Goal: Find specific page/section: Find specific page/section

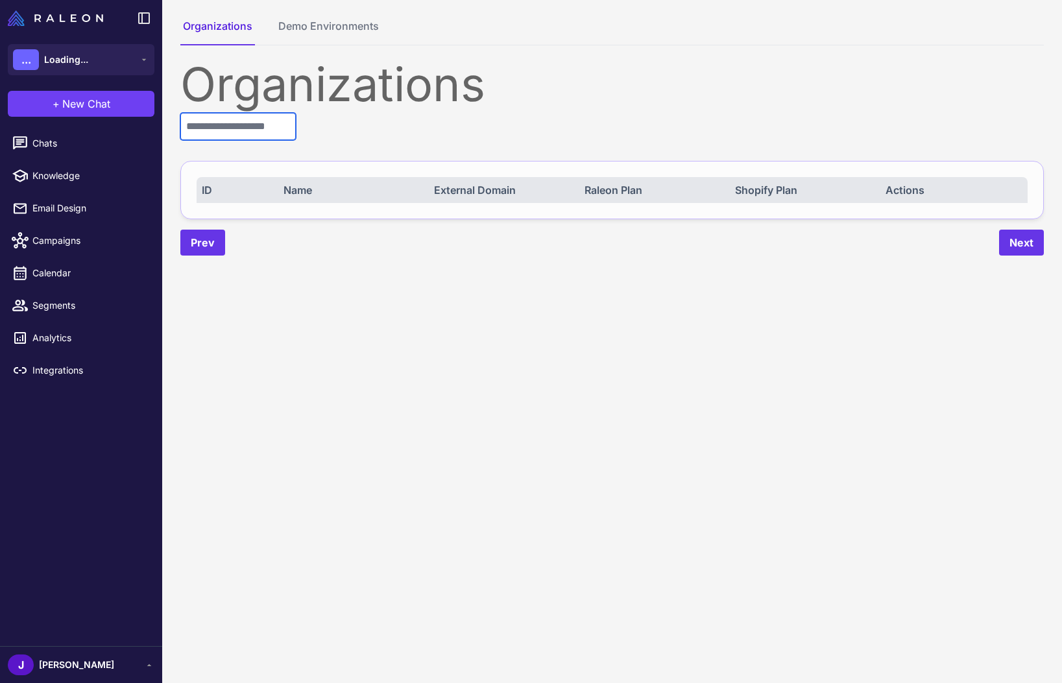
click at [243, 127] on input "text" at bounding box center [237, 126] width 115 height 27
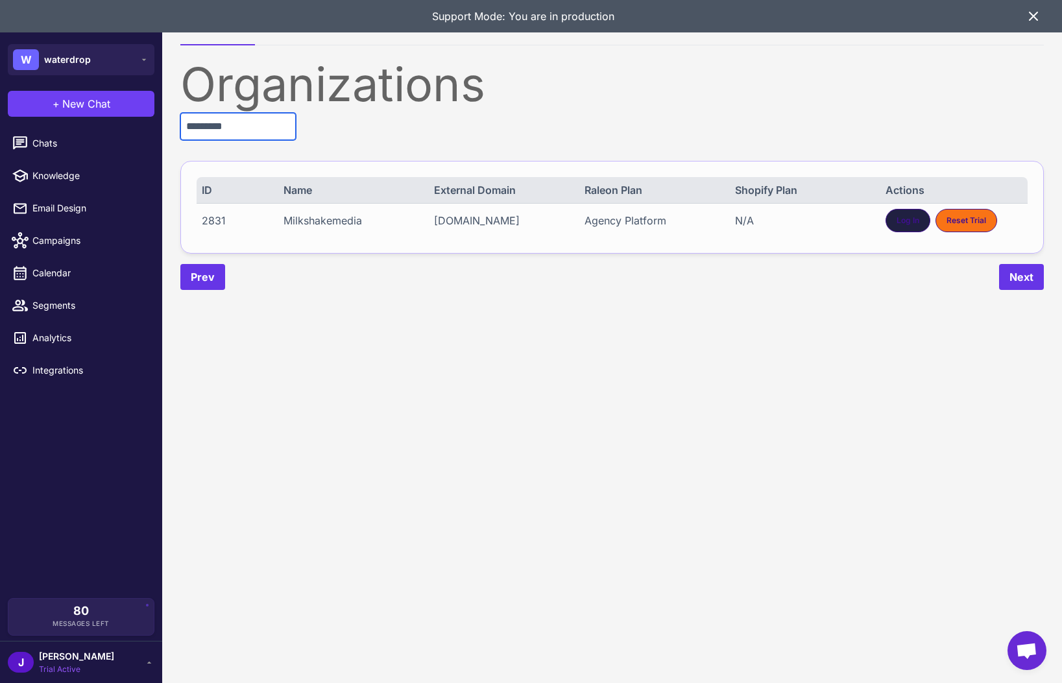
type input "*********"
click at [912, 217] on span "Log In" at bounding box center [908, 221] width 23 height 12
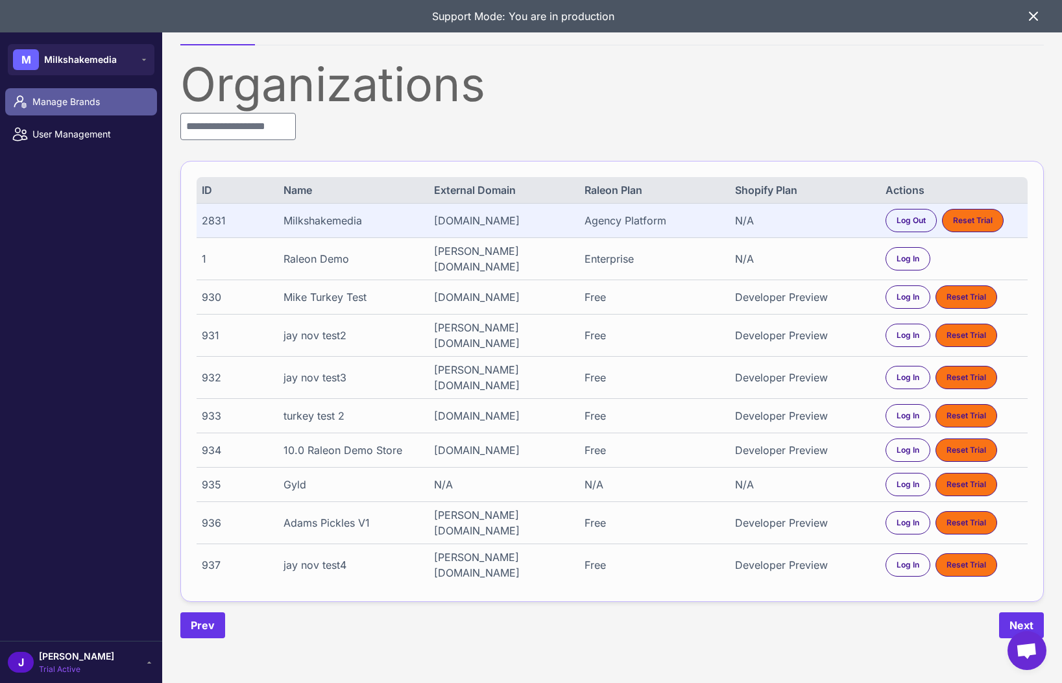
click at [70, 95] on span "Manage Brands" at bounding box center [89, 102] width 114 height 14
click at [210, 224] on div "2831" at bounding box center [236, 221] width 68 height 16
click at [221, 224] on div "2831" at bounding box center [236, 221] width 68 height 16
copy div "2831"
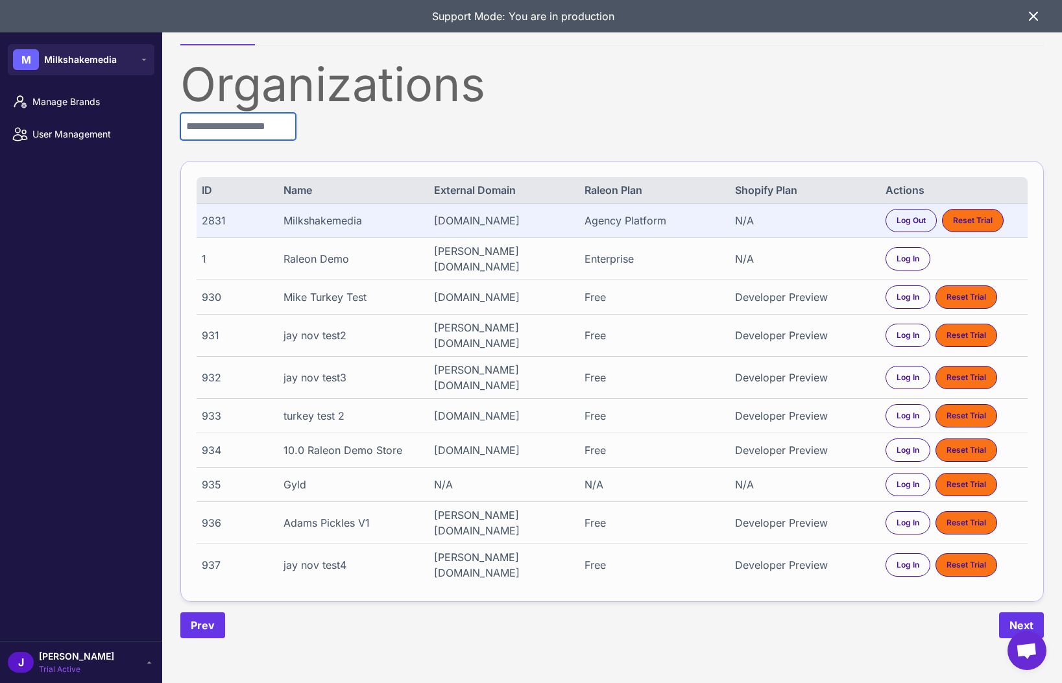
click at [213, 128] on input "text" at bounding box center [237, 126] width 115 height 27
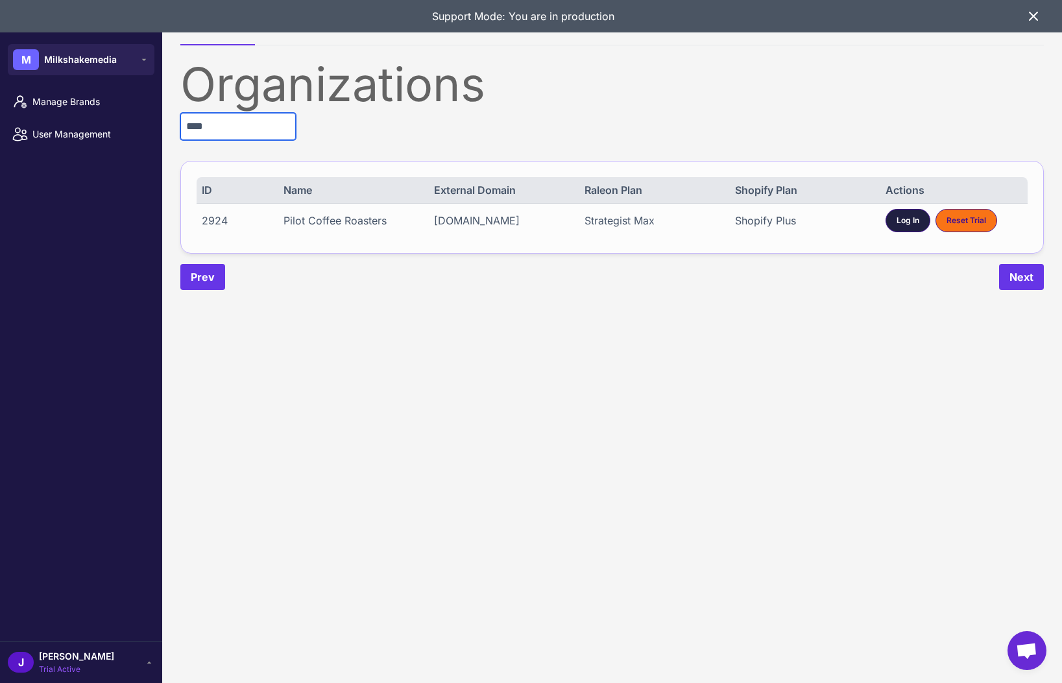
type input "****"
click at [914, 221] on span "Log In" at bounding box center [908, 221] width 23 height 12
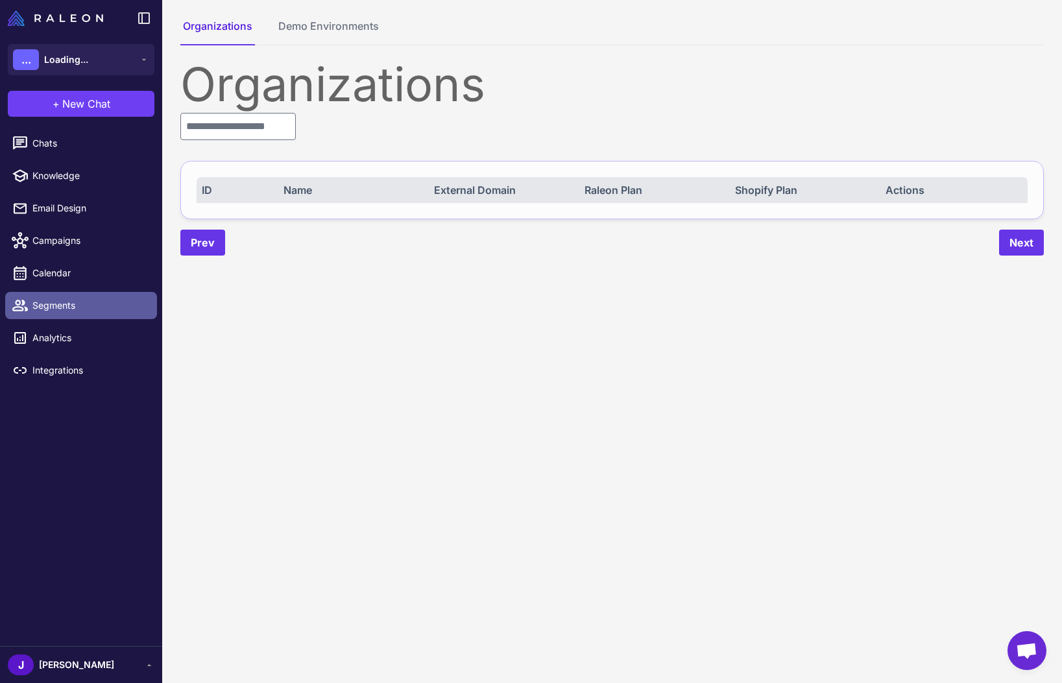
drag, startPoint x: 73, startPoint y: 314, endPoint x: 80, endPoint y: 314, distance: 7.1
click at [73, 314] on link "Segments" at bounding box center [81, 305] width 152 height 27
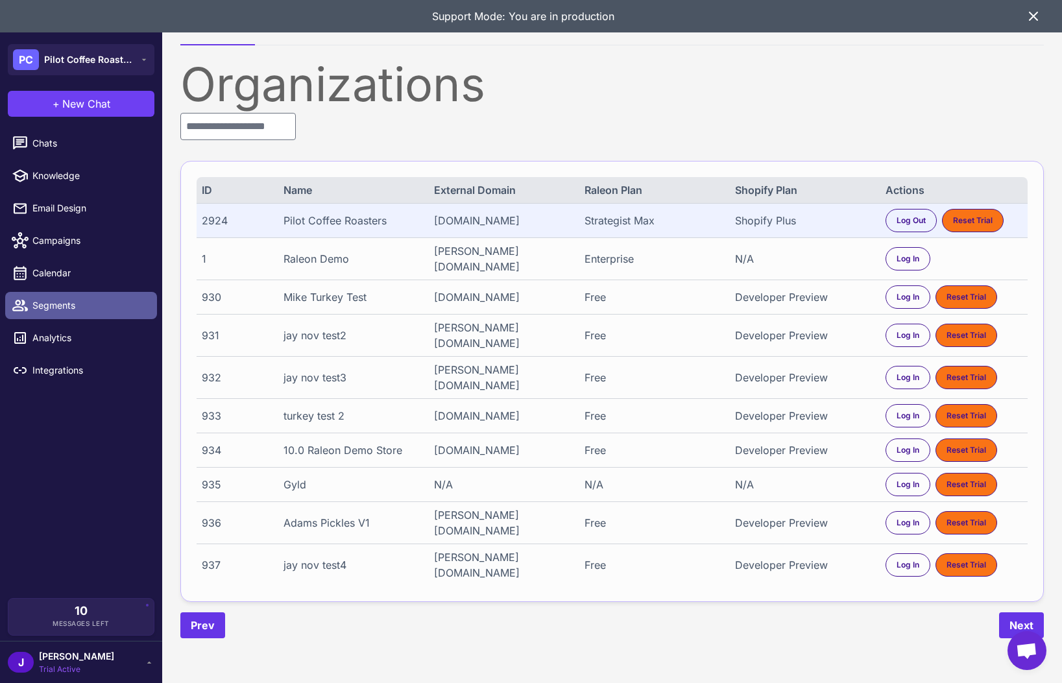
click at [64, 308] on span "Segments" at bounding box center [89, 305] width 114 height 14
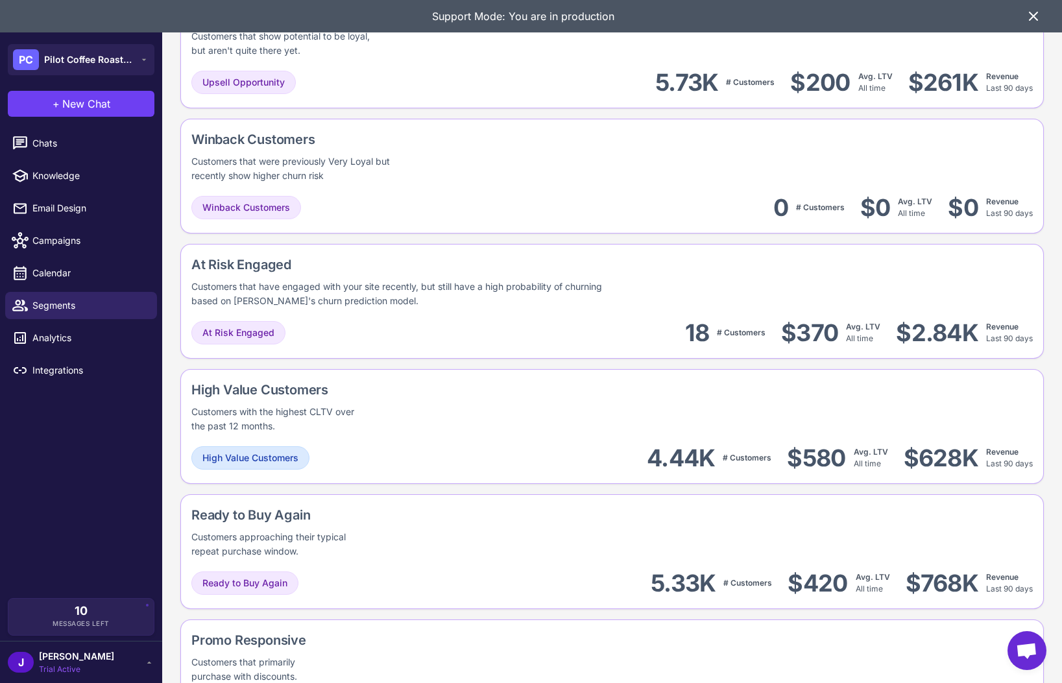
scroll to position [578, 0]
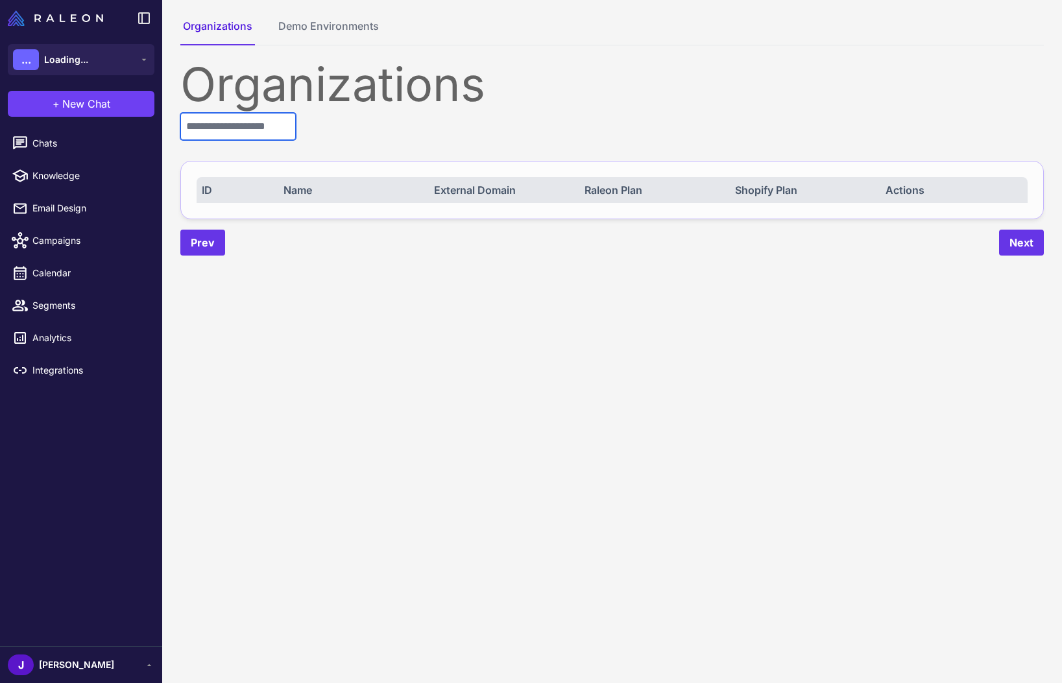
click at [255, 123] on input "text" at bounding box center [237, 126] width 115 height 27
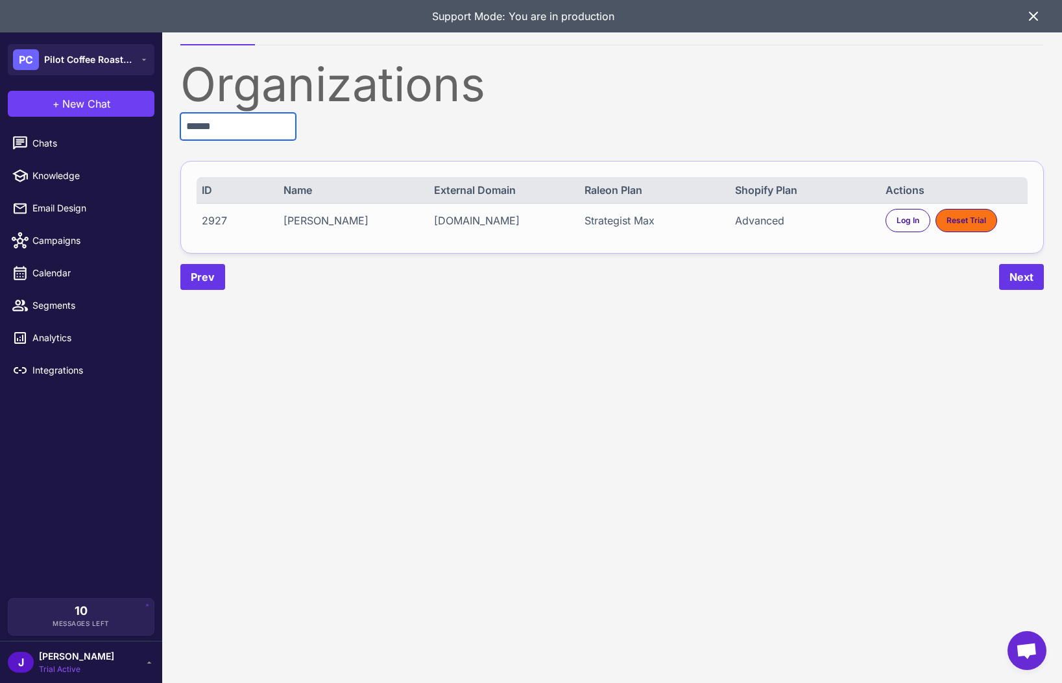
type input "******"
click at [217, 216] on div "2927" at bounding box center [236, 221] width 68 height 16
click at [216, 216] on div "2927" at bounding box center [236, 221] width 68 height 16
copy div "2927"
drag, startPoint x: 1040, startPoint y: 16, endPoint x: 1037, endPoint y: 9, distance: 7.3
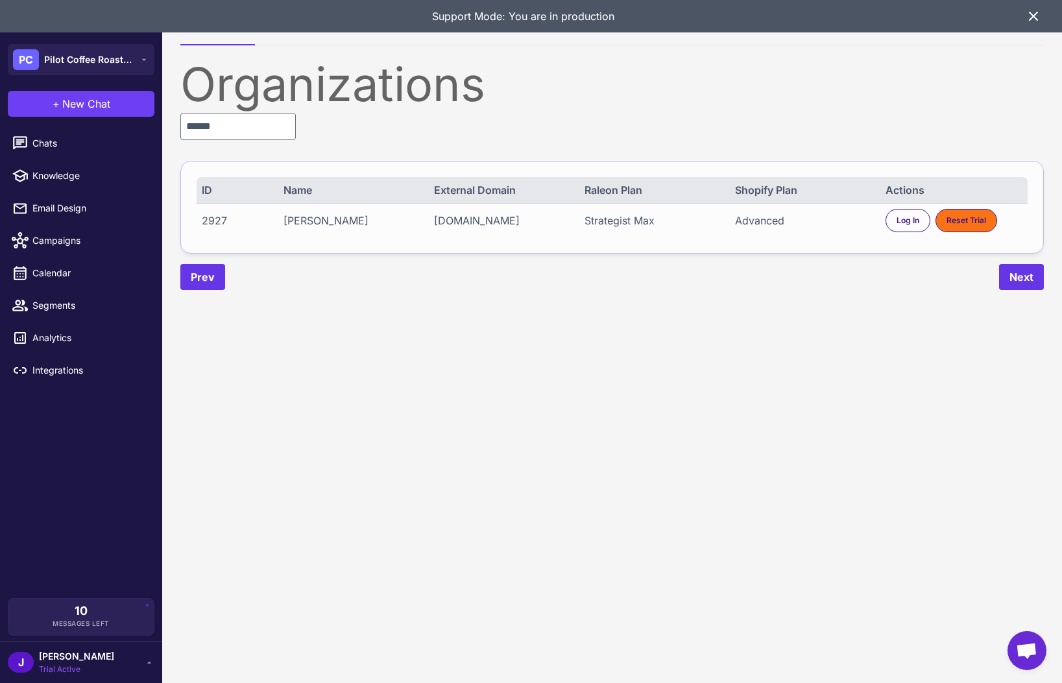
click at [1040, 16] on icon at bounding box center [1034, 16] width 16 height 16
